Goal: Information Seeking & Learning: Learn about a topic

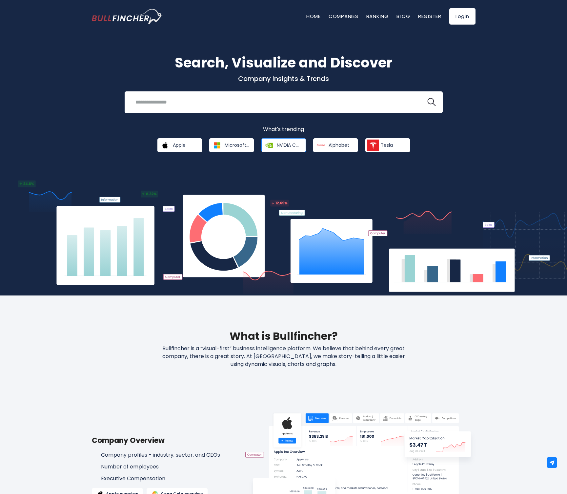
click at [299, 143] on span "NVIDIA Corporation" at bounding box center [289, 145] width 25 height 6
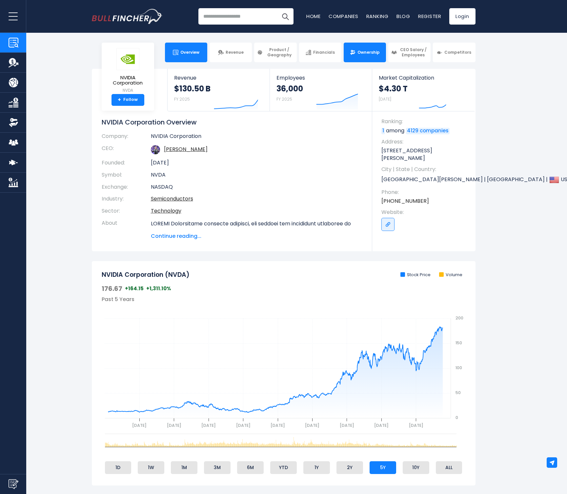
click at [375, 58] on link "Ownership" at bounding box center [364, 53] width 42 height 20
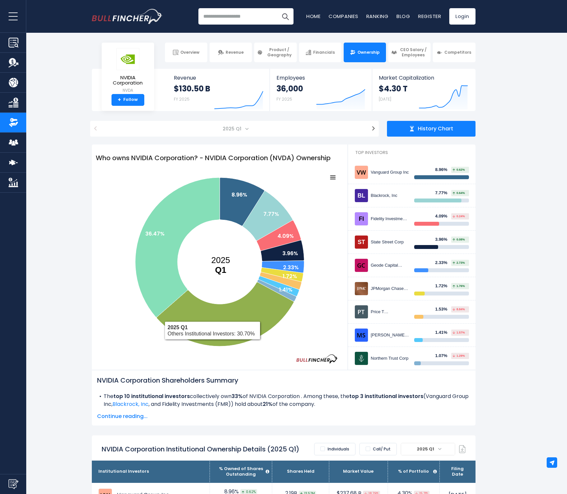
click at [128, 419] on span "Continue reading..." at bounding box center [283, 417] width 373 height 8
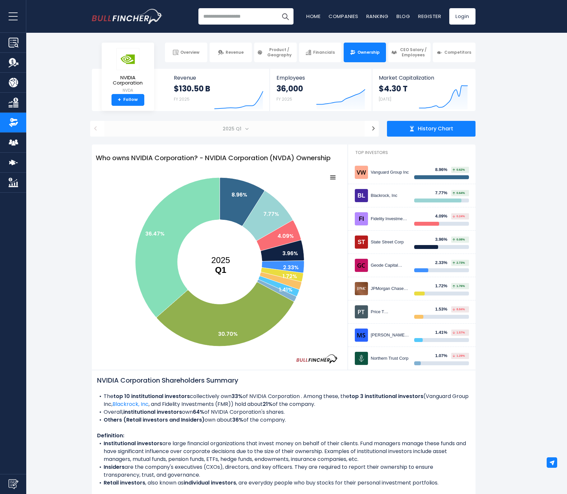
click at [238, 128] on span "2025 Q1" at bounding box center [232, 128] width 25 height 9
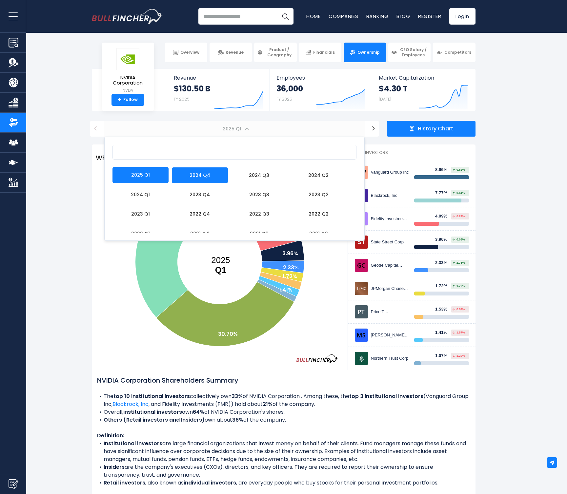
select select "*******"
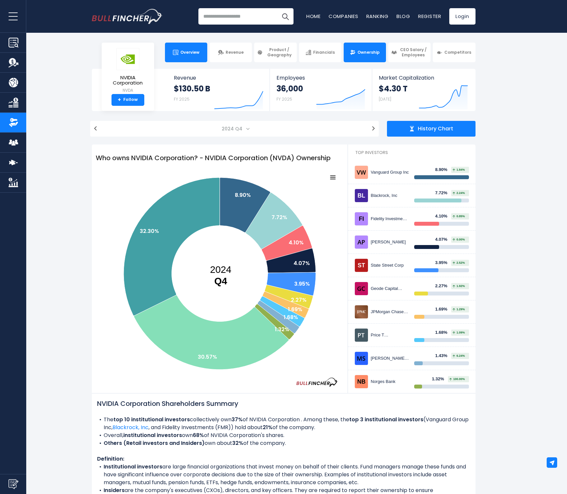
click at [192, 52] on span "Overview" at bounding box center [189, 52] width 19 height 5
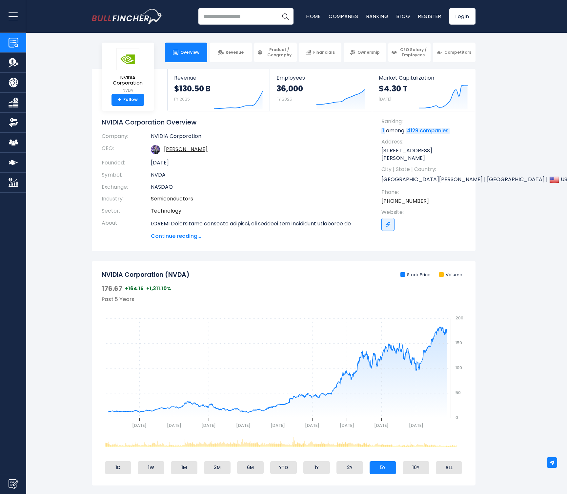
scroll to position [15, 0]
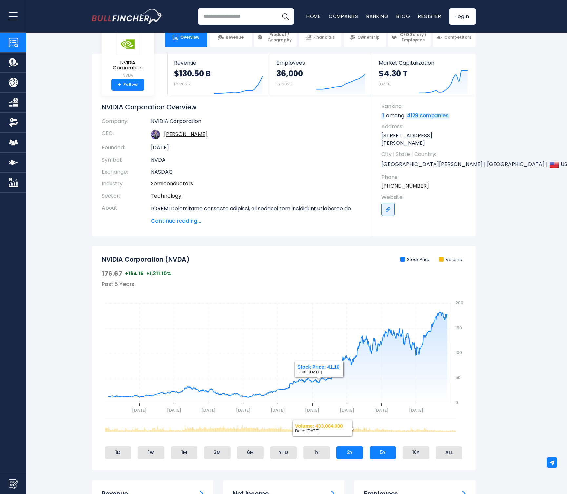
click at [347, 452] on li "2Y" at bounding box center [349, 452] width 27 height 12
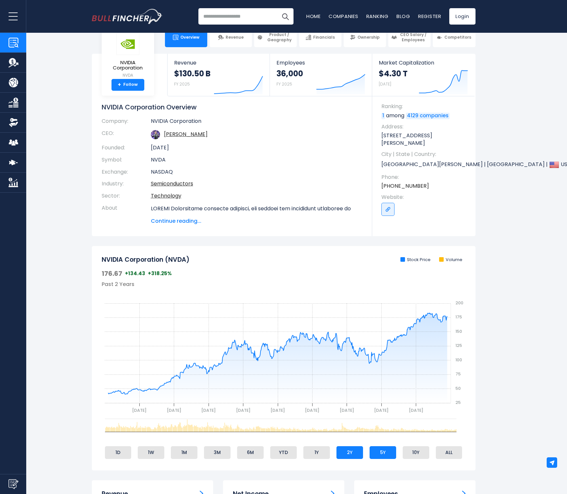
click at [389, 452] on li "5Y" at bounding box center [382, 452] width 27 height 12
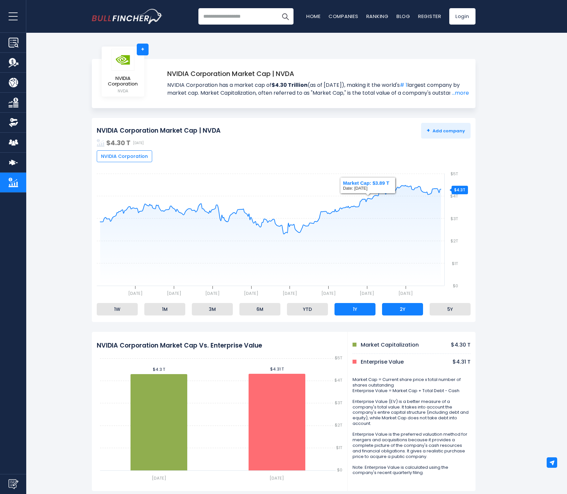
click at [405, 309] on li "2Y" at bounding box center [402, 309] width 41 height 12
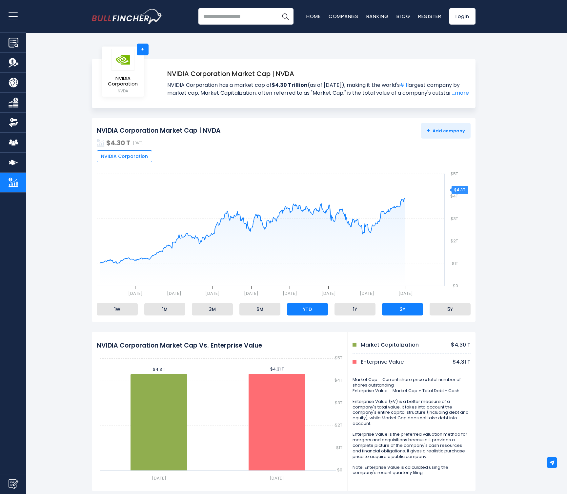
click at [307, 311] on li "YTD" at bounding box center [307, 309] width 41 height 12
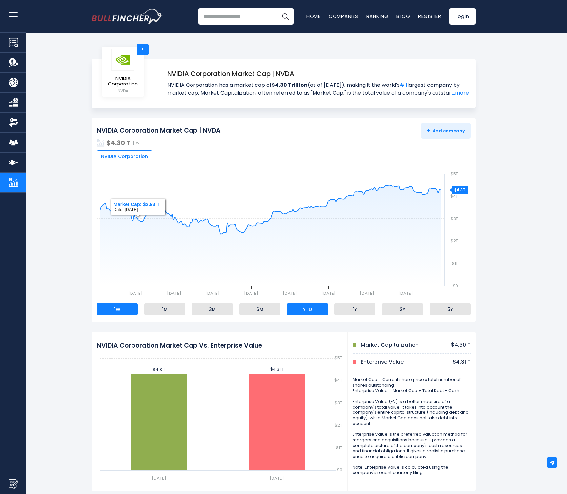
click at [108, 311] on li "1W" at bounding box center [117, 309] width 41 height 12
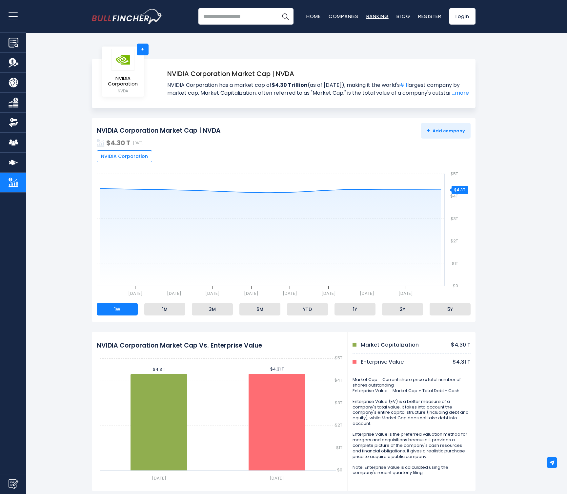
click at [375, 14] on link "Ranking" at bounding box center [377, 16] width 22 height 7
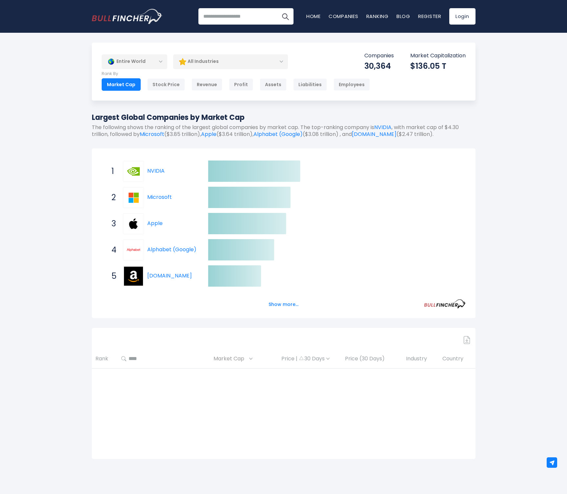
click at [240, 66] on div "All Industries" at bounding box center [230, 61] width 115 height 15
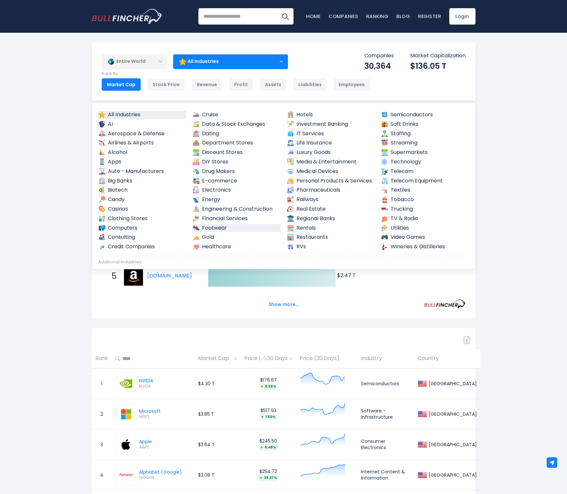
click at [218, 224] on link "Footwear" at bounding box center [236, 228] width 88 height 8
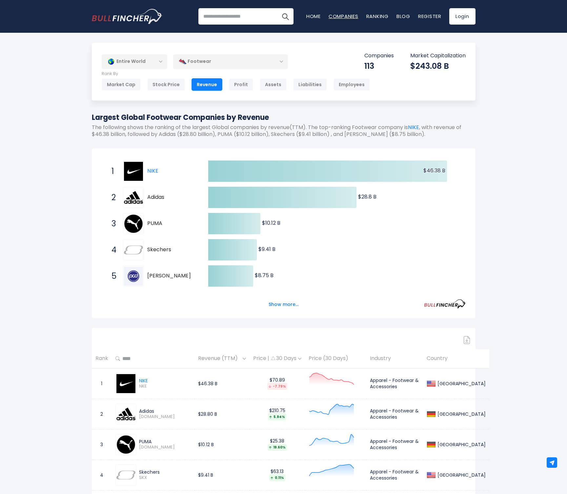
click at [333, 18] on link "Companies" at bounding box center [343, 16] width 30 height 7
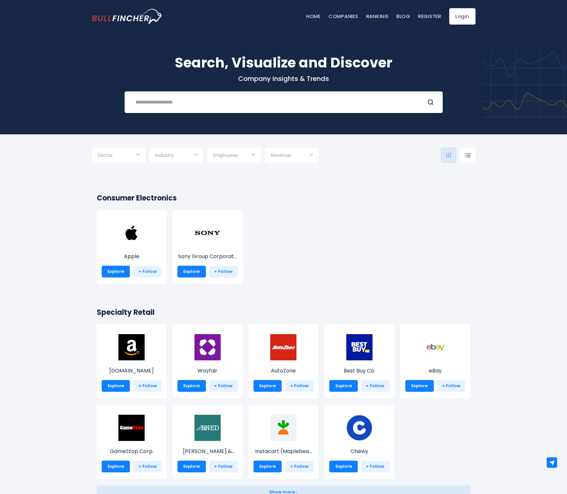
click at [464, 158] on div at bounding box center [467, 155] width 16 height 16
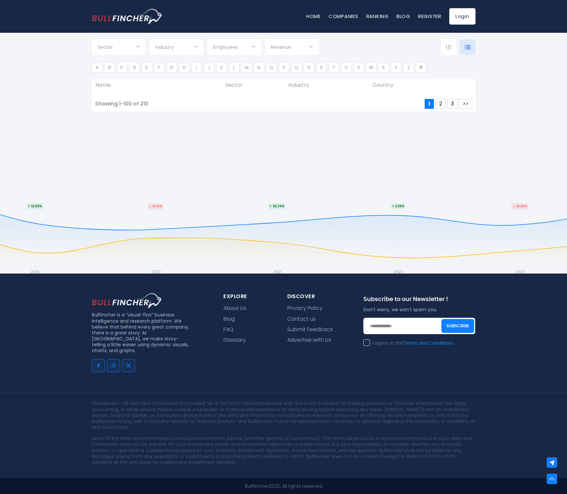
scroll to position [2890, 0]
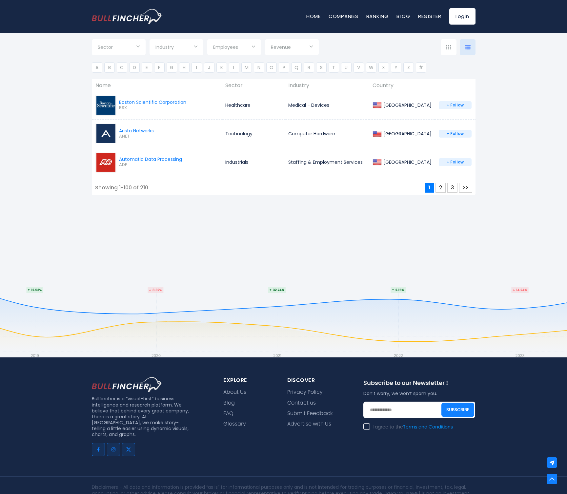
click at [135, 188] on div "Showing 1-100 of 210" at bounding box center [121, 187] width 53 height 7
click at [451, 189] on button "3" at bounding box center [452, 188] width 10 height 10
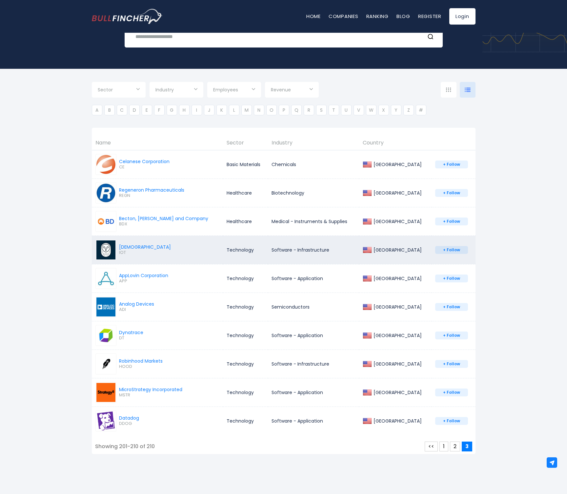
scroll to position [78, 0]
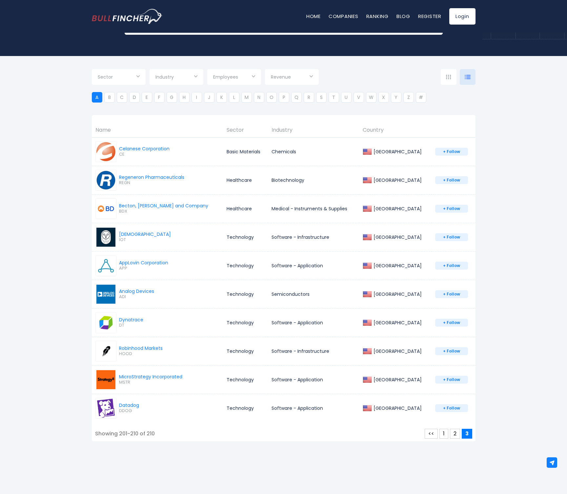
click at [95, 99] on li "A" at bounding box center [97, 97] width 10 height 10
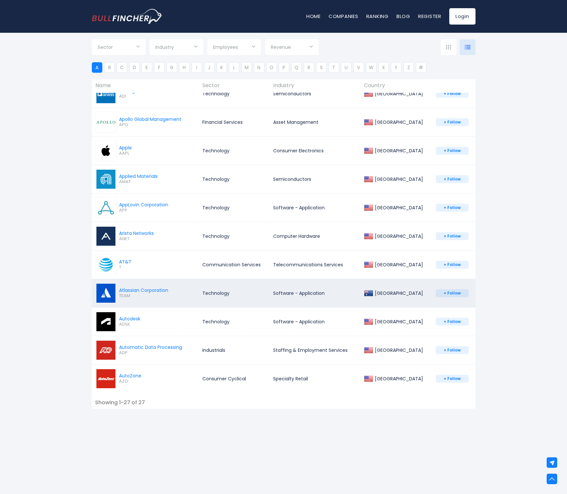
scroll to position [0, 0]
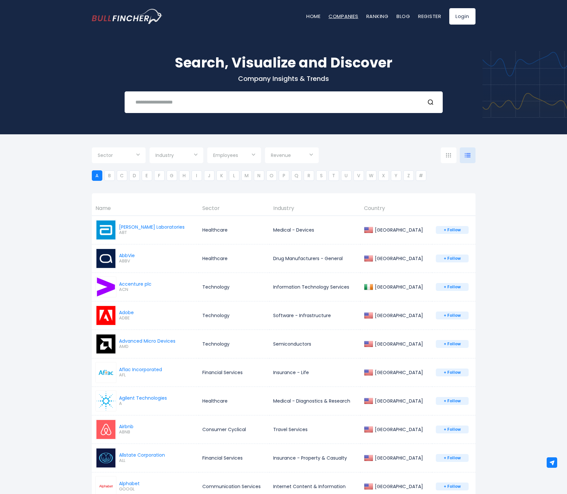
click at [343, 15] on link "Companies" at bounding box center [343, 16] width 30 height 7
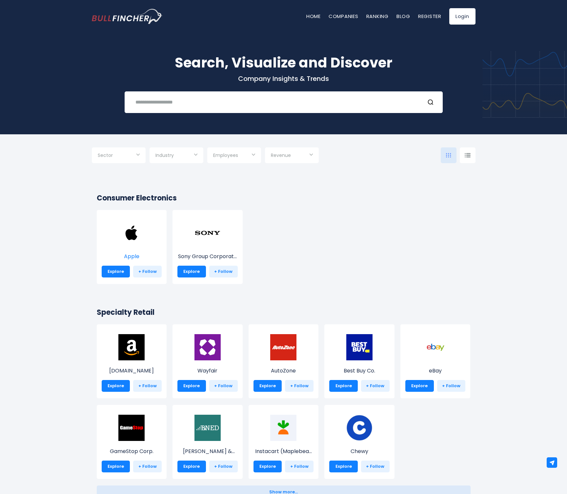
click at [131, 237] on img at bounding box center [131, 233] width 26 height 26
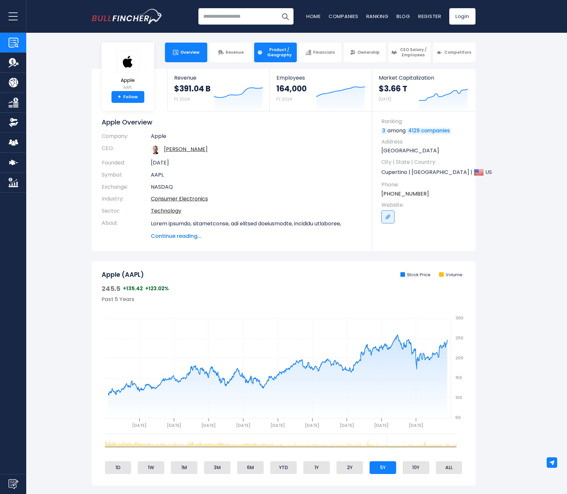
click at [284, 57] on span "Product / Geography" at bounding box center [278, 52] width 29 height 10
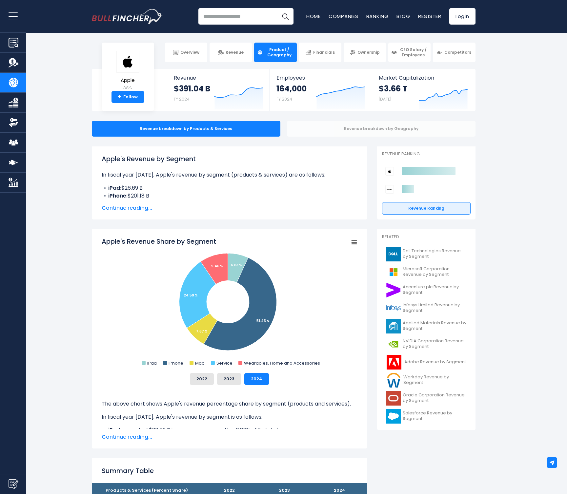
click at [382, 132] on div "Revenue breakdown by Geography" at bounding box center [381, 129] width 188 height 16
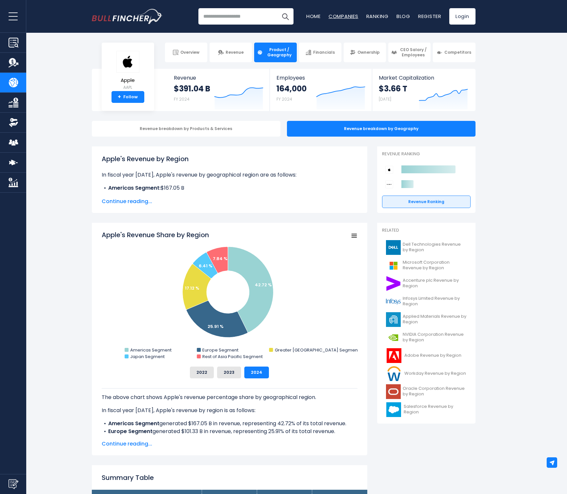
click at [346, 15] on link "Companies" at bounding box center [343, 16] width 30 height 7
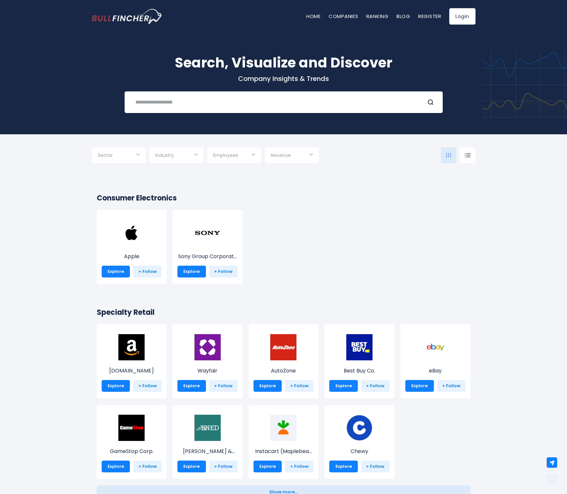
scroll to position [296, 0]
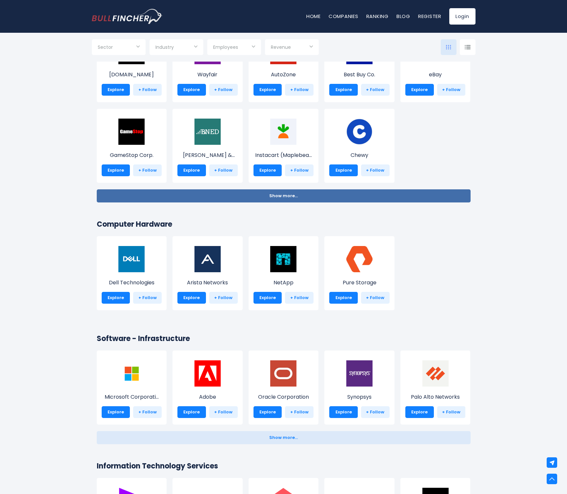
click at [280, 194] on span "Show more..." at bounding box center [283, 196] width 29 height 5
click at [288, 194] on span "Show less..." at bounding box center [283, 196] width 25 height 5
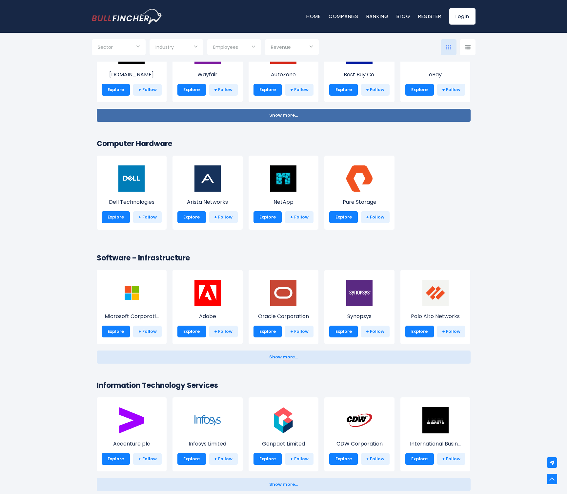
click at [287, 113] on span "Show more..." at bounding box center [283, 115] width 29 height 5
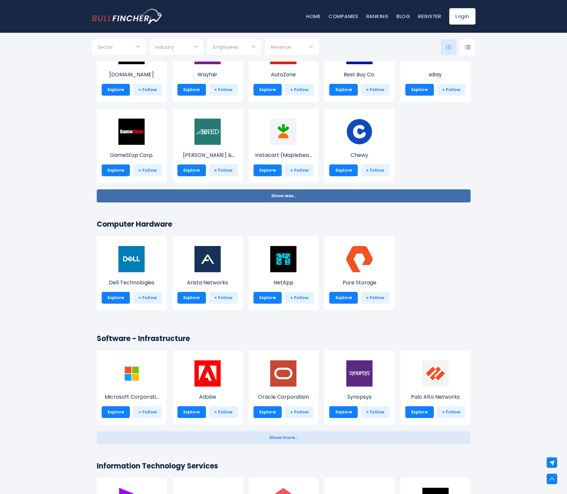
click at [281, 197] on span "Show less..." at bounding box center [283, 196] width 25 height 5
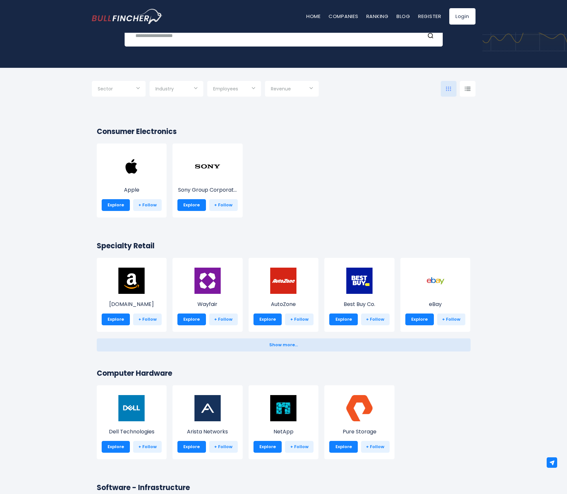
scroll to position [353, 0]
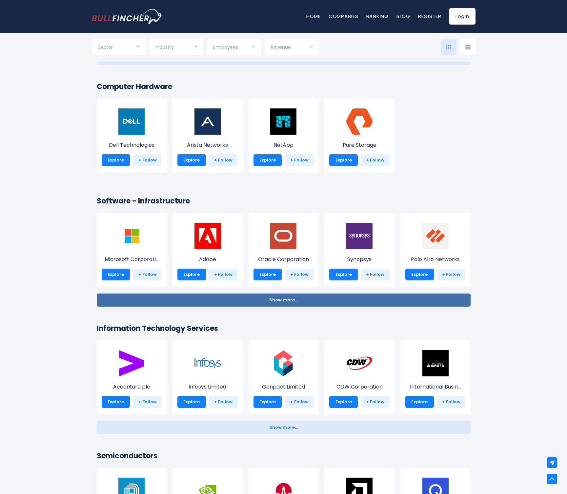
click at [293, 300] on span "Show more..." at bounding box center [283, 300] width 29 height 5
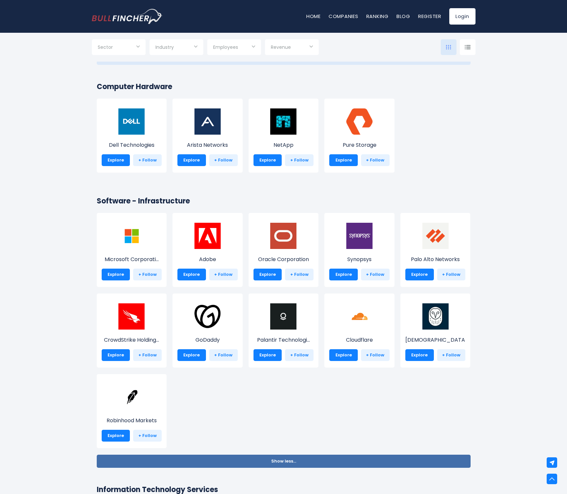
click at [286, 458] on button "Show more... Show less..." at bounding box center [284, 461] width 374 height 13
